Goal: Task Accomplishment & Management: Manage account settings

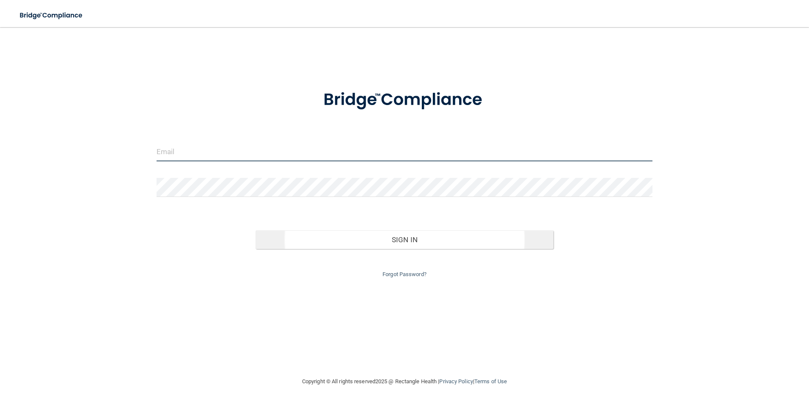
type input "[EMAIL_ADDRESS][DOMAIN_NAME]"
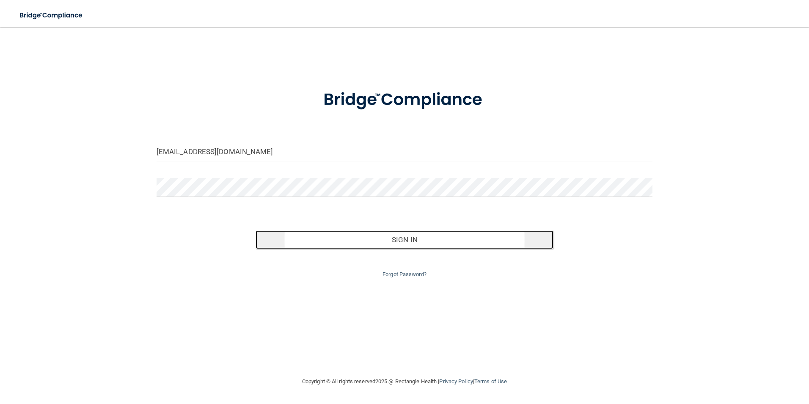
click at [350, 241] on button "Sign In" at bounding box center [405, 239] width 298 height 19
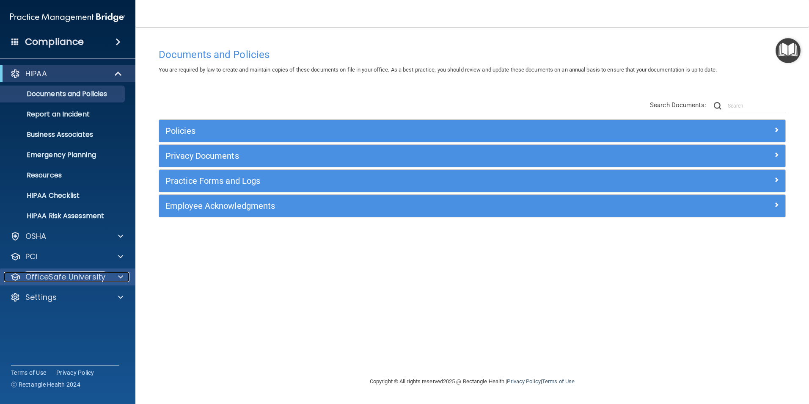
click at [36, 278] on p "OfficeSafe University" at bounding box center [65, 277] width 80 height 10
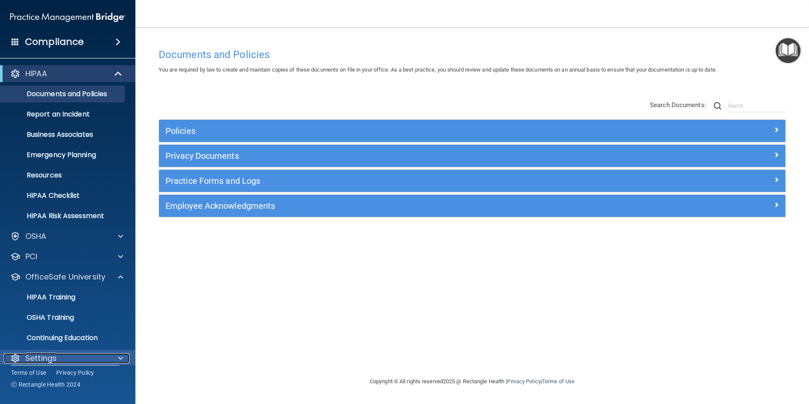
click at [47, 356] on p "Settings" at bounding box center [40, 358] width 31 height 10
click at [121, 354] on span at bounding box center [120, 358] width 5 height 10
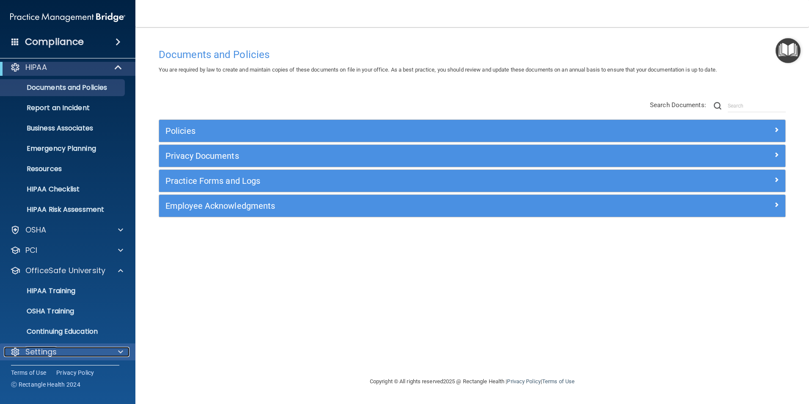
scroll to position [8, 0]
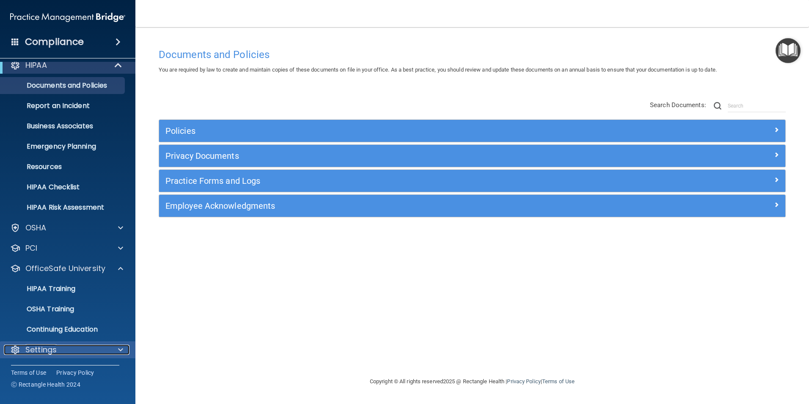
click at [118, 347] on div at bounding box center [119, 349] width 21 height 10
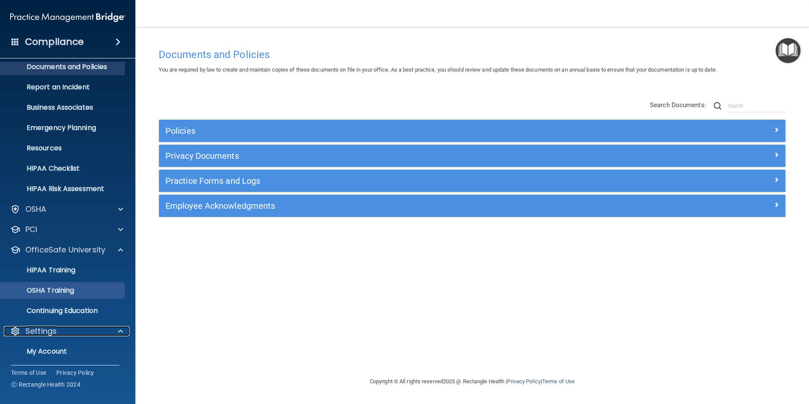
scroll to position [42, 0]
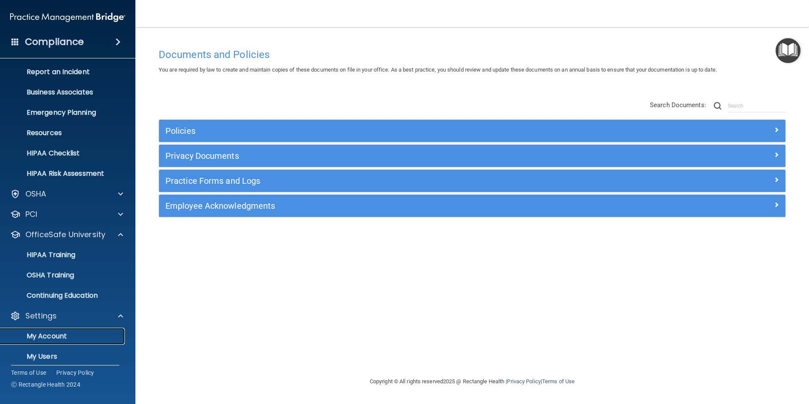
click at [77, 334] on p "My Account" at bounding box center [64, 336] width 116 height 8
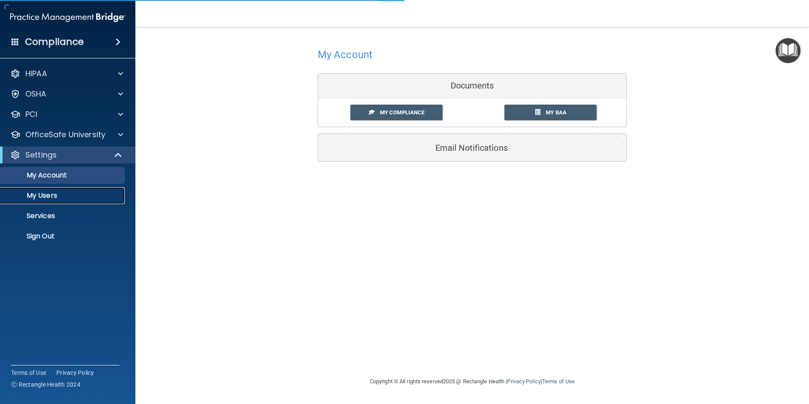
click at [47, 198] on p "My Users" at bounding box center [64, 195] width 116 height 8
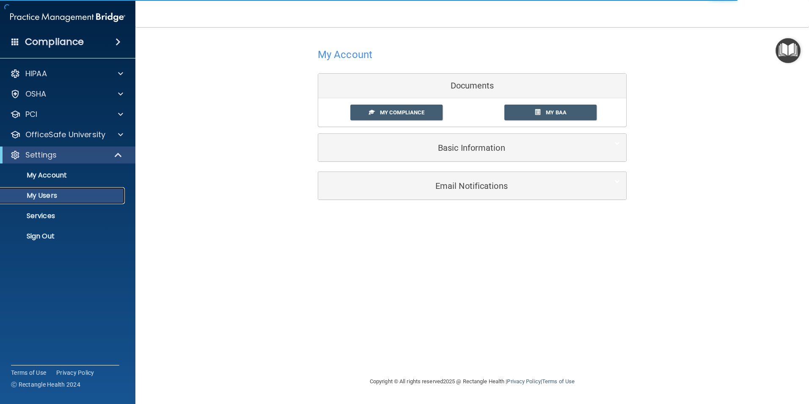
select select "20"
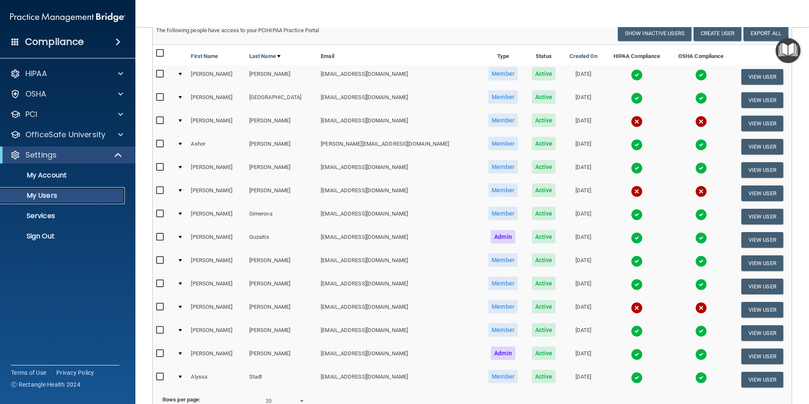
scroll to position [72, 0]
